Goal: Find specific page/section: Find specific page/section

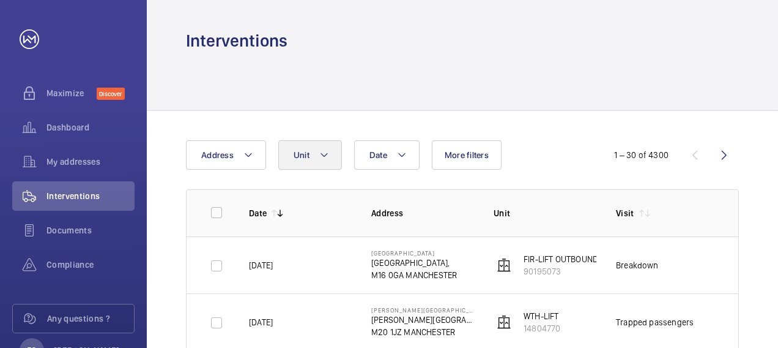
scroll to position [49, 0]
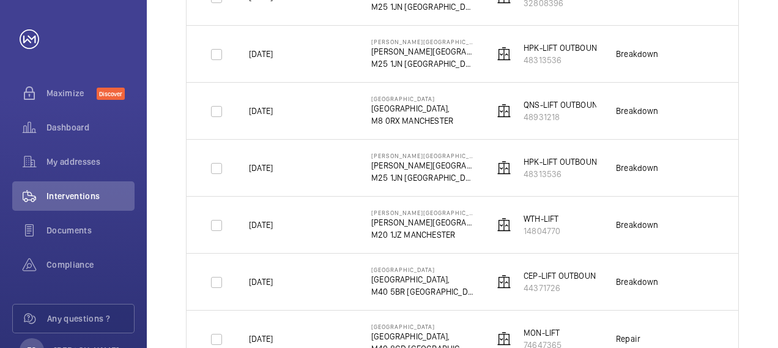
scroll to position [514, 0]
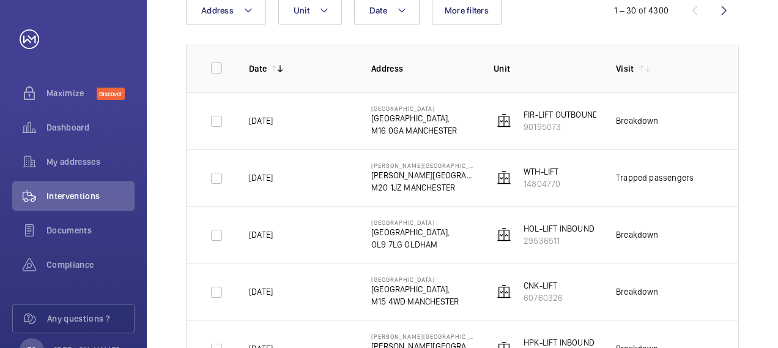
scroll to position [122, 0]
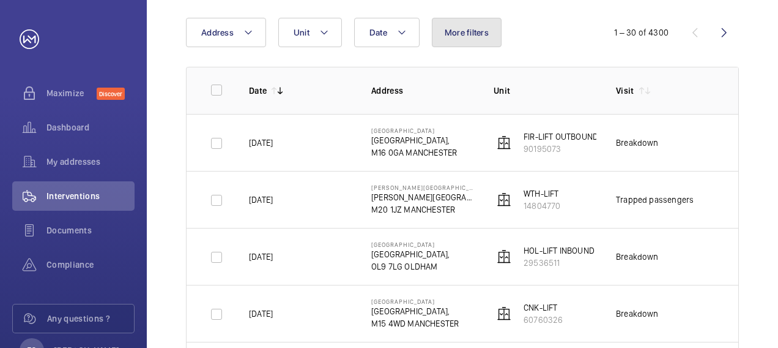
click at [464, 34] on span "More filters" at bounding box center [467, 33] width 44 height 10
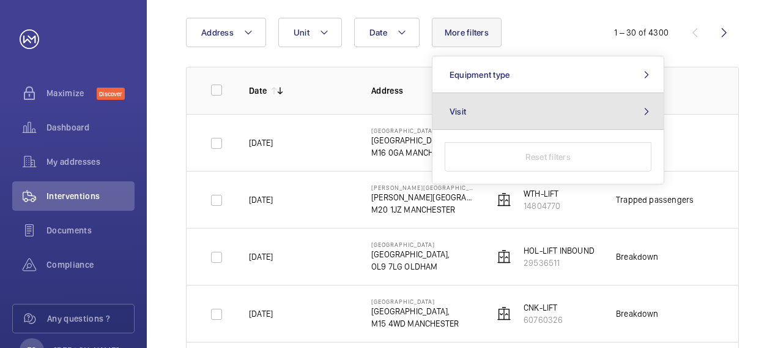
click at [489, 114] on button "Visit" at bounding box center [548, 111] width 231 height 37
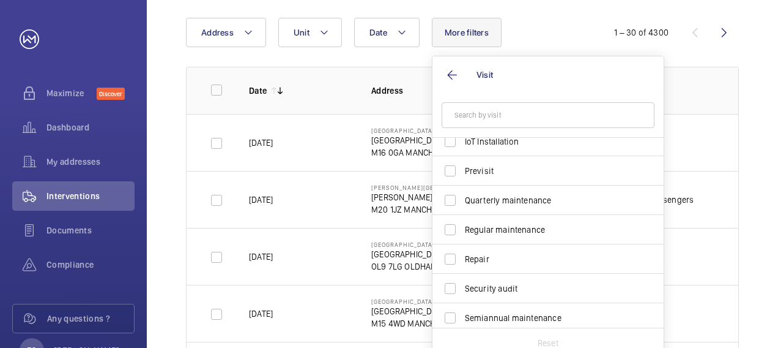
scroll to position [158, 0]
click at [505, 228] on span "Regular maintenance" at bounding box center [549, 229] width 168 height 12
click at [463, 228] on input "Regular maintenance" at bounding box center [450, 229] width 24 height 24
checkbox input "true"
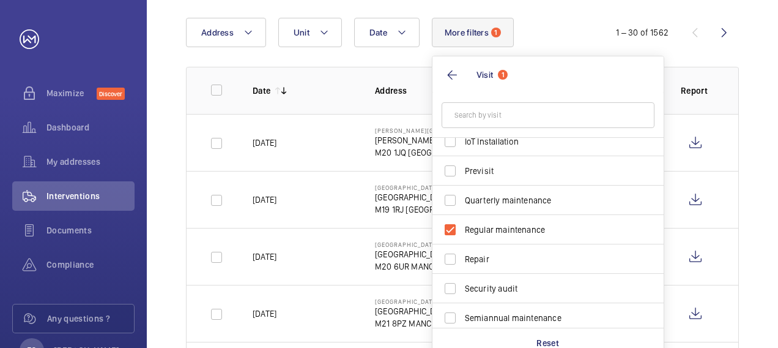
click at [554, 94] on form at bounding box center [548, 115] width 231 height 45
click at [569, 37] on div "Date Address Unit More filters 1 Visit 1 Annual maintenance Breakdown Client me…" at bounding box center [389, 32] width 406 height 29
